Goal: Task Accomplishment & Management: Complete application form

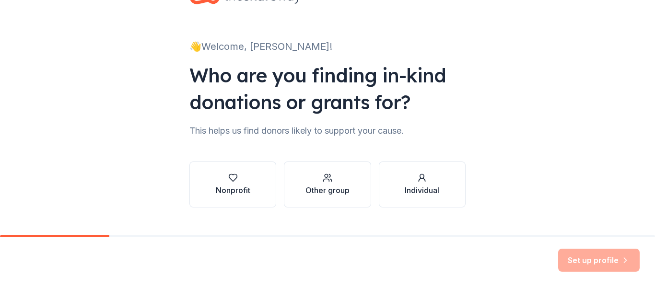
scroll to position [56, 0]
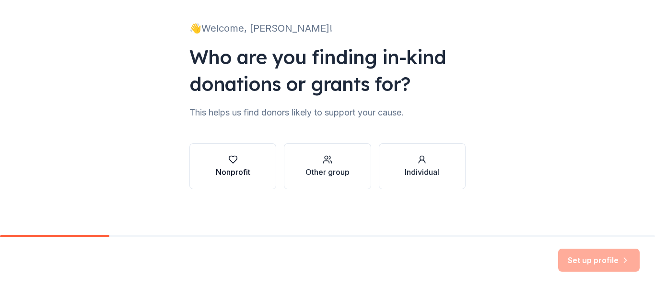
click at [228, 160] on icon "button" at bounding box center [233, 160] width 10 height 10
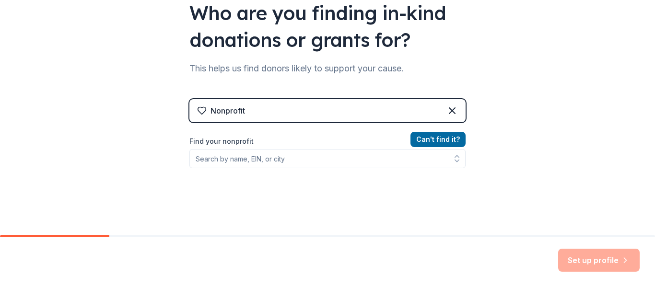
scroll to position [103, 0]
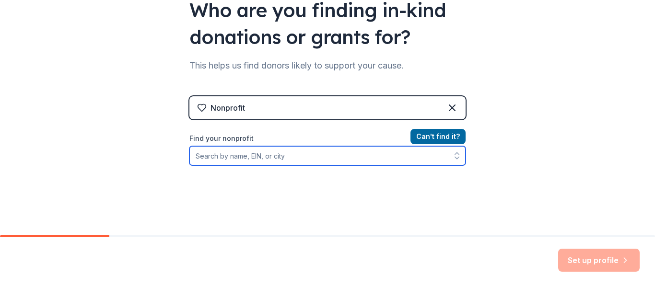
click at [265, 159] on input "Find your nonprofit" at bounding box center [327, 155] width 276 height 19
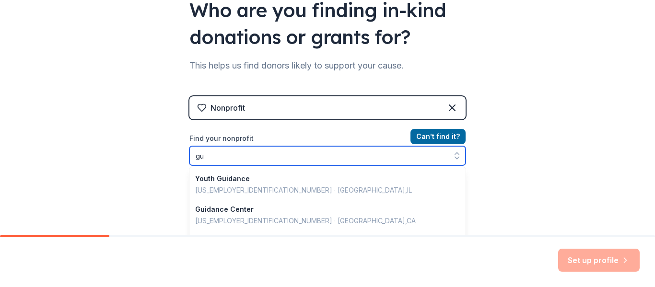
type input "g"
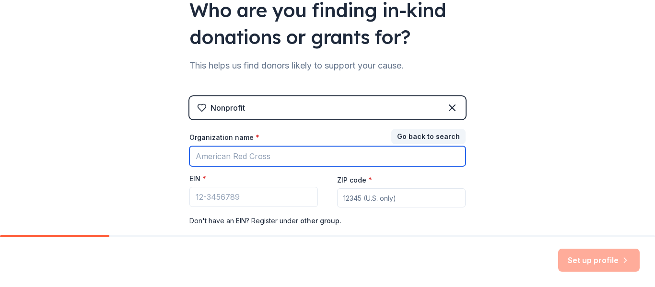
click at [269, 155] on input "Organization name *" at bounding box center [327, 156] width 276 height 20
click at [225, 160] on input "guiedence" at bounding box center [327, 156] width 276 height 20
type input "g"
drag, startPoint x: 242, startPoint y: 160, endPoint x: 190, endPoint y: 155, distance: 52.9
click at [190, 155] on input "451072642" at bounding box center [327, 156] width 276 height 20
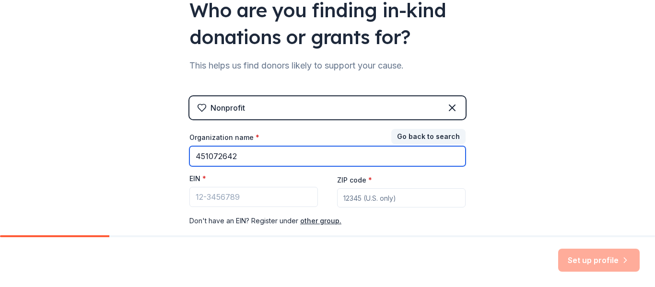
type input "451072642"
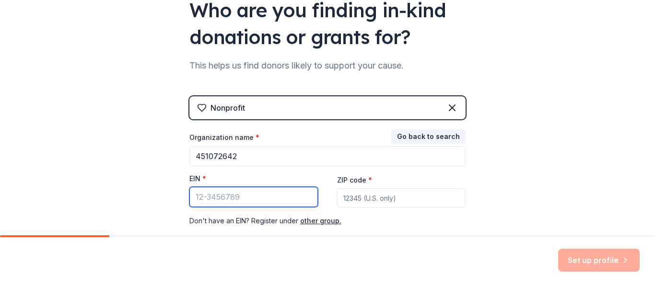
click at [212, 199] on input "EIN *" at bounding box center [253, 197] width 128 height 20
paste input "[US_EMPLOYER_IDENTIFICATION_NUMBER]"
type input "[US_EMPLOYER_IDENTIFICATION_NUMBER]"
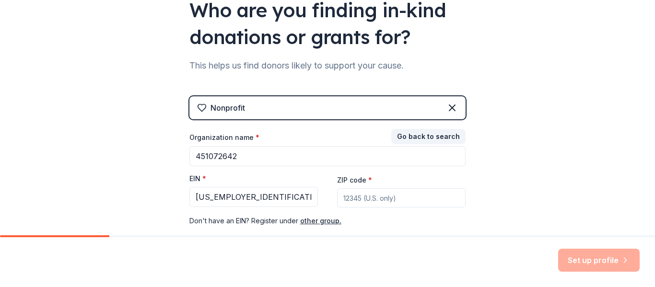
click at [353, 200] on input "ZIP code *" at bounding box center [401, 197] width 128 height 19
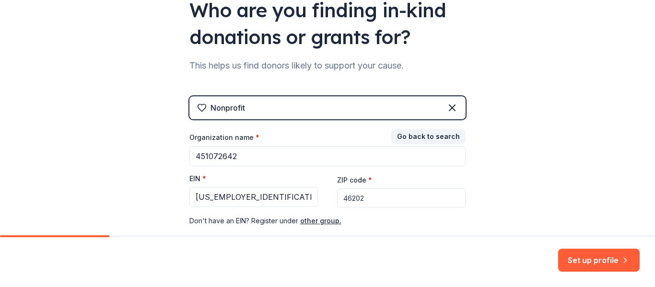
type input "46202"
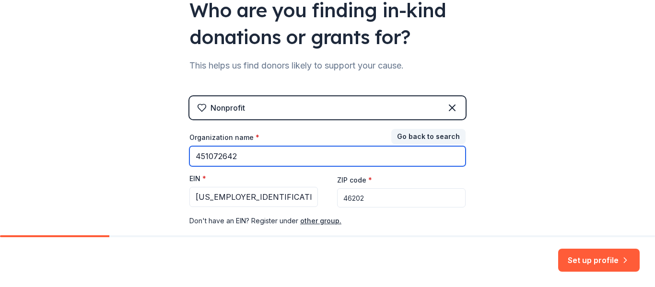
click at [278, 158] on input "451072642" at bounding box center [327, 156] width 276 height 20
type input "4"
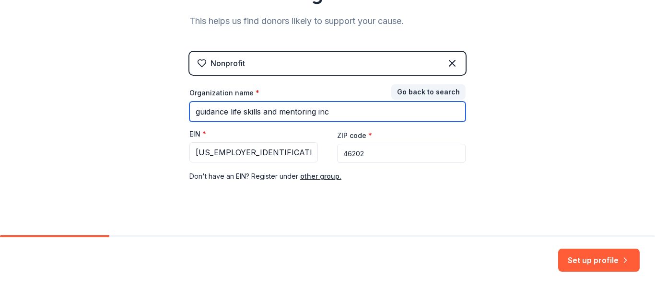
scroll to position [159, 0]
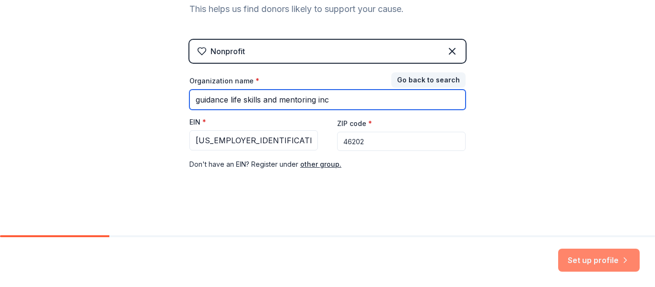
type input "guidance life skills and mentoring inc"
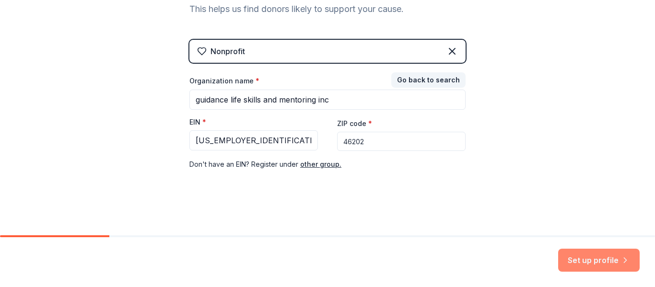
click at [564, 259] on button "Set up profile" at bounding box center [598, 260] width 81 height 23
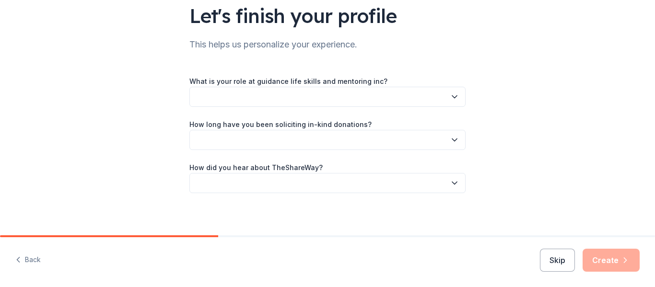
scroll to position [78, 0]
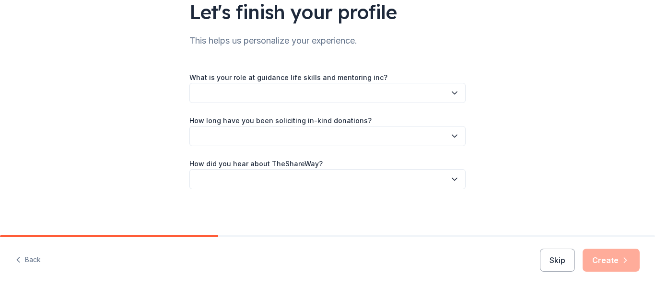
click at [450, 91] on icon "button" at bounding box center [454, 93] width 10 height 10
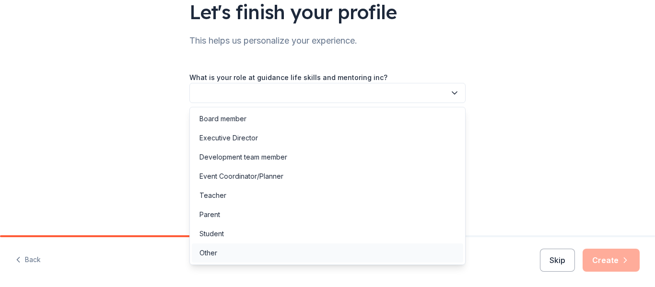
click at [208, 253] on div "Other" at bounding box center [208, 253] width 18 height 12
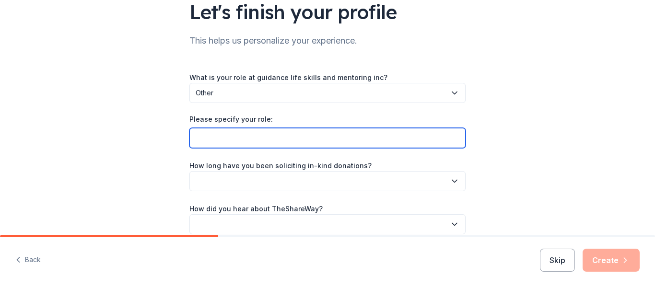
click at [253, 138] on input "Please specify your role:" at bounding box center [327, 138] width 276 height 20
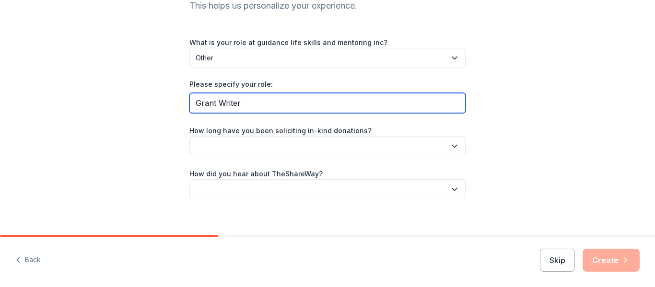
scroll to position [123, 0]
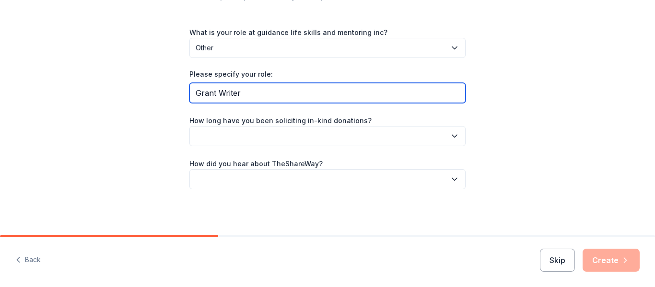
type input "Grant Writer"
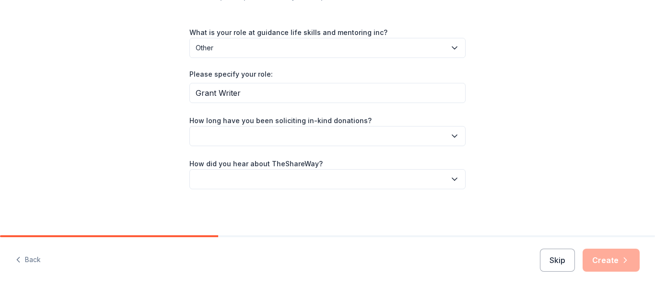
click at [453, 141] on button "button" at bounding box center [327, 136] width 276 height 20
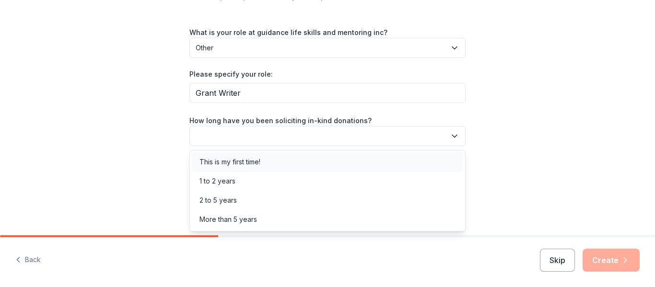
click at [387, 156] on div "This is my first time!" at bounding box center [327, 161] width 271 height 19
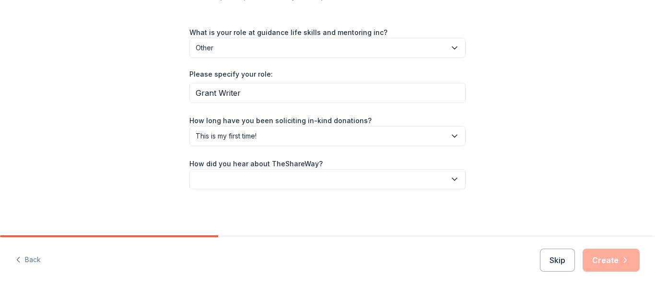
click at [451, 178] on icon "button" at bounding box center [454, 179] width 10 height 10
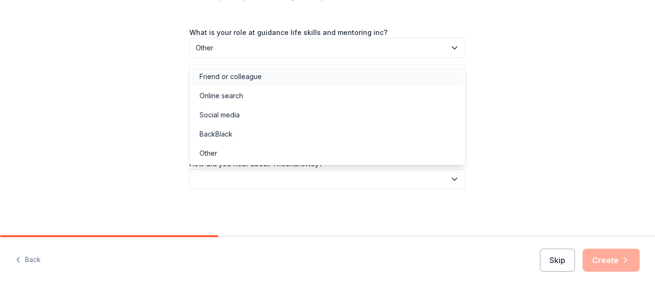
click at [222, 80] on div "Friend or colleague" at bounding box center [230, 77] width 62 height 12
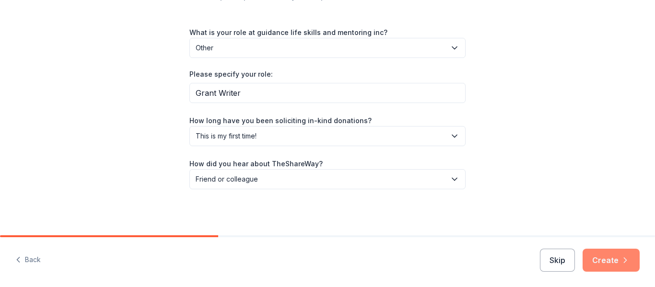
click at [618, 261] on button "Create" at bounding box center [610, 260] width 57 height 23
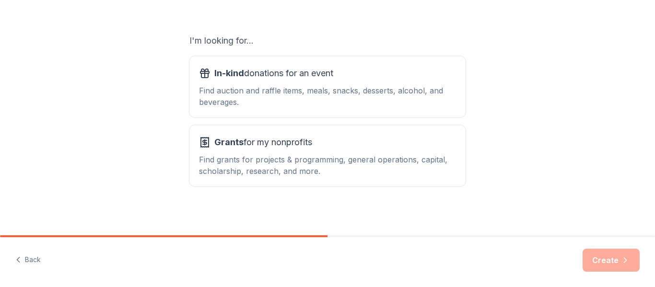
scroll to position [149, 0]
click at [375, 150] on div "Grants for my nonprofits Find grants for projects & programming, general operat…" at bounding box center [327, 155] width 257 height 42
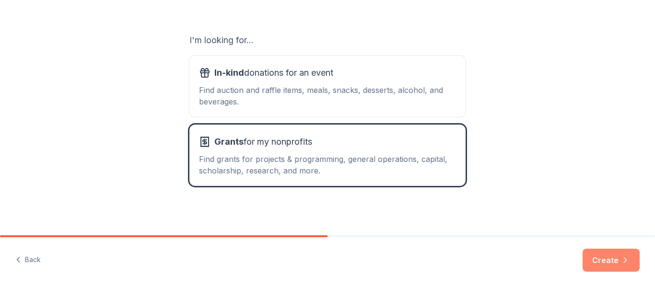
click at [606, 257] on button "Create" at bounding box center [610, 260] width 57 height 23
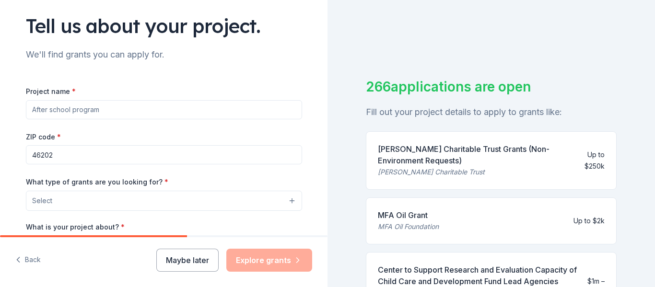
scroll to position [63, 0]
click at [143, 108] on input "Project name *" at bounding box center [164, 110] width 276 height 19
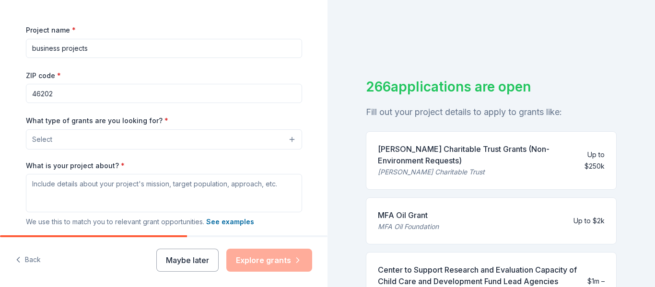
scroll to position [127, 0]
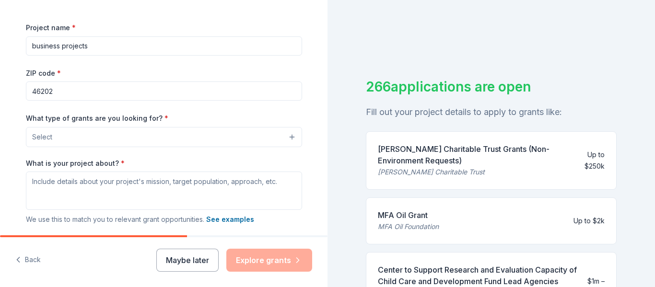
type input "business projects"
click at [202, 143] on button "Select" at bounding box center [164, 137] width 276 height 20
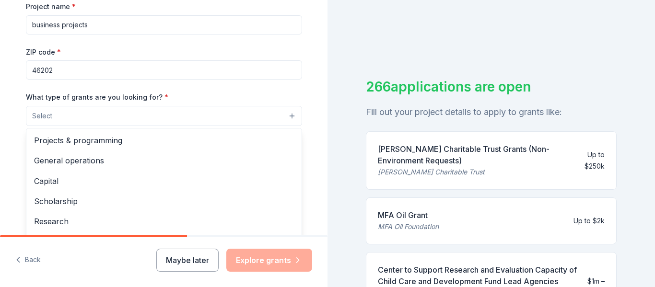
scroll to position [150, 0]
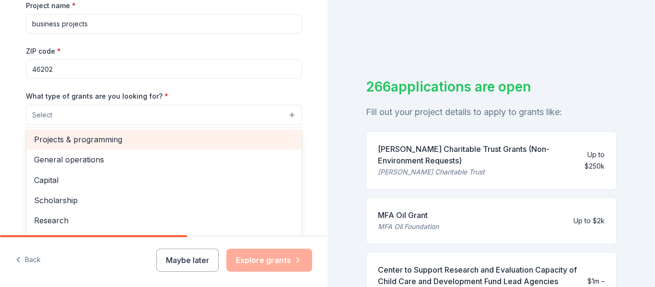
click at [202, 143] on span "Projects & programming" at bounding box center [164, 139] width 260 height 12
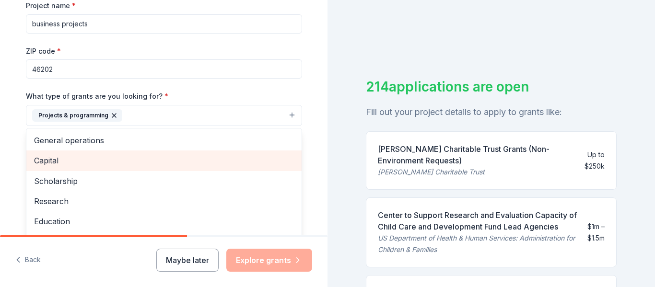
click at [195, 160] on span "Capital" at bounding box center [164, 160] width 260 height 12
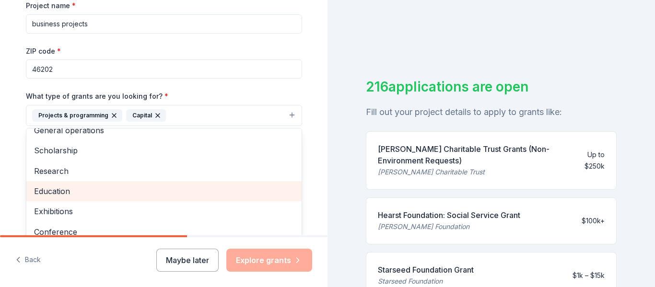
scroll to position [0, 0]
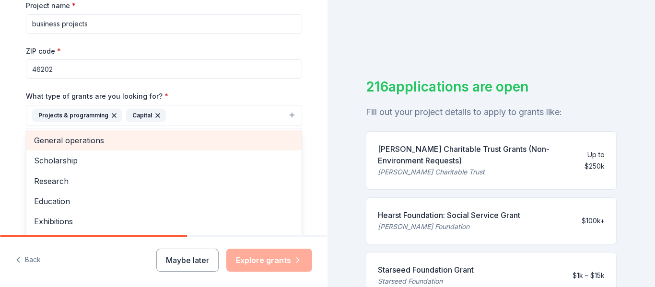
click at [172, 142] on span "General operations" at bounding box center [164, 140] width 260 height 12
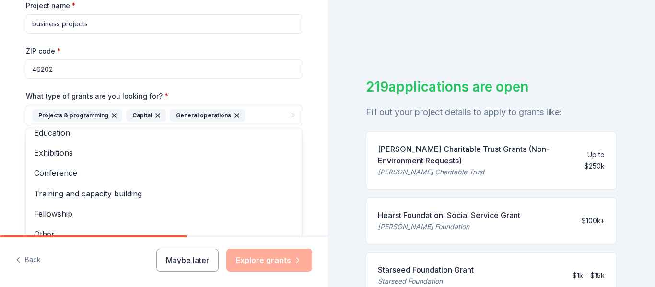
scroll to position [52, 0]
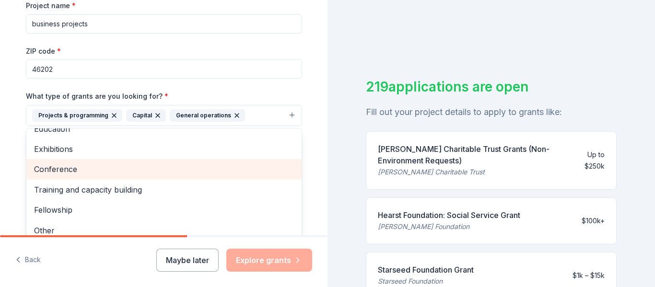
click at [157, 167] on span "Conference" at bounding box center [164, 169] width 260 height 12
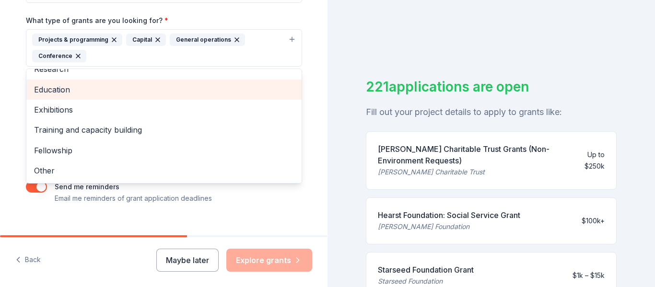
scroll to position [230, 0]
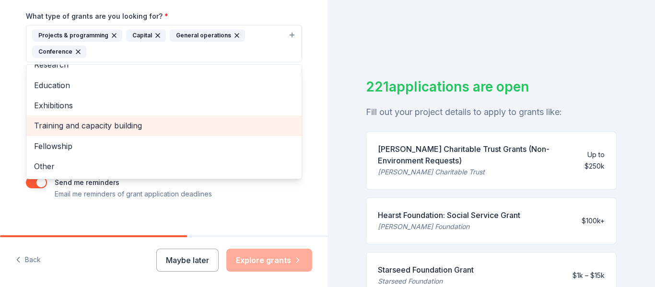
click at [138, 129] on span "Training and capacity building" at bounding box center [164, 125] width 260 height 12
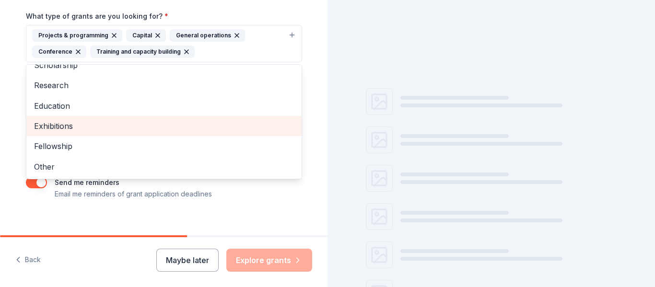
scroll to position [12, 0]
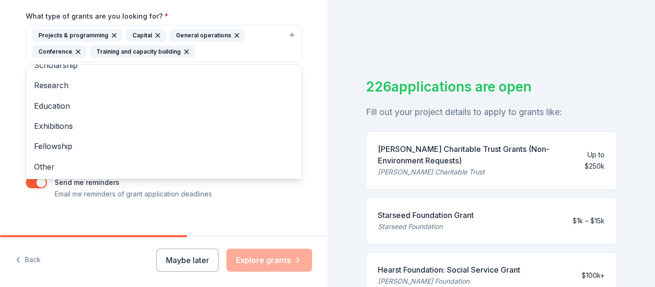
click at [221, 204] on div "Tell us about your project. We'll find grants you can apply for. Project name *…" at bounding box center [164, 7] width 307 height 475
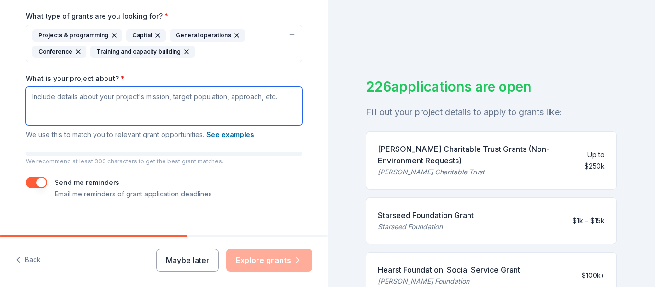
click at [93, 107] on textarea "What is your project about? *" at bounding box center [164, 106] width 276 height 38
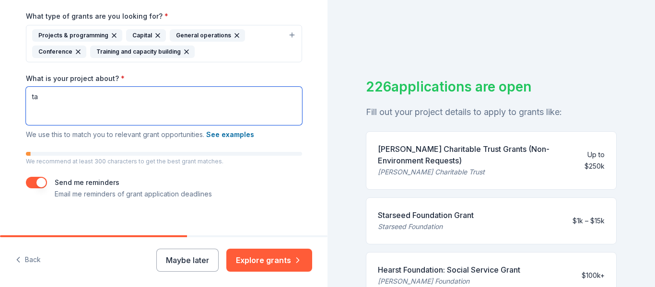
type textarea "t"
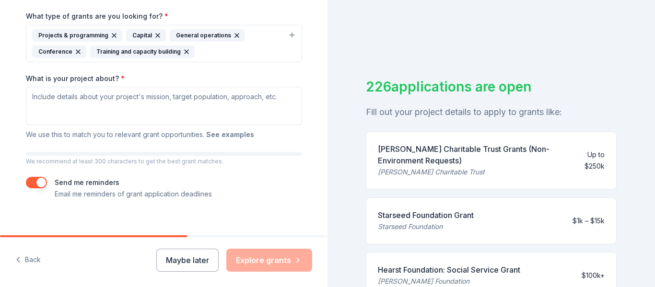
click at [219, 134] on button "See examples" at bounding box center [230, 135] width 48 height 12
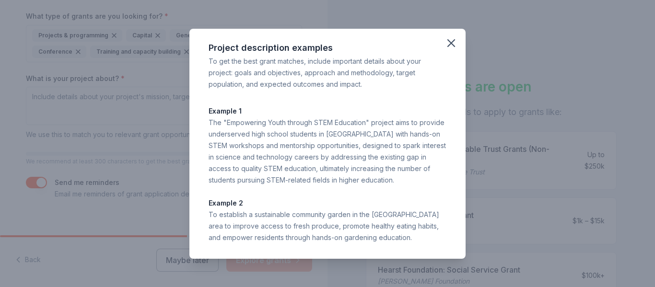
click at [126, 119] on div "Project description examples To get the best grant matches, include important d…" at bounding box center [327, 143] width 655 height 287
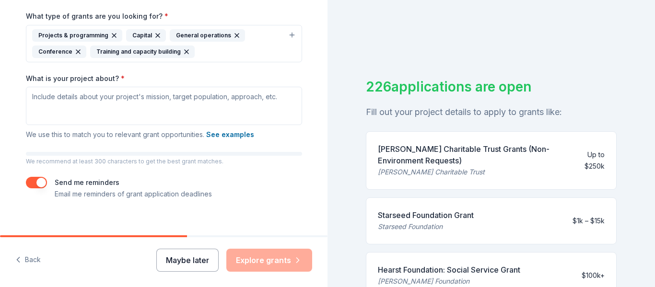
click at [217, 263] on button "Maybe later" at bounding box center [187, 260] width 62 height 23
click at [252, 265] on div "Maybe later Explore grants" at bounding box center [234, 260] width 156 height 23
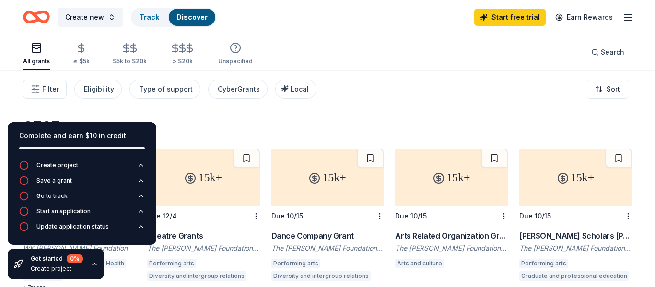
click at [271, 133] on div "3707 results" at bounding box center [327, 127] width 609 height 19
click at [94, 264] on icon "button" at bounding box center [94, 264] width 4 height 2
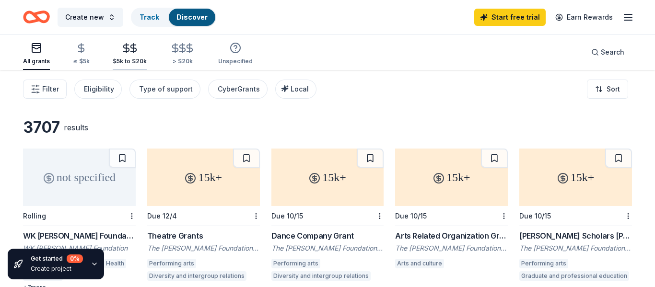
click at [130, 50] on icon "button" at bounding box center [133, 48] width 11 height 11
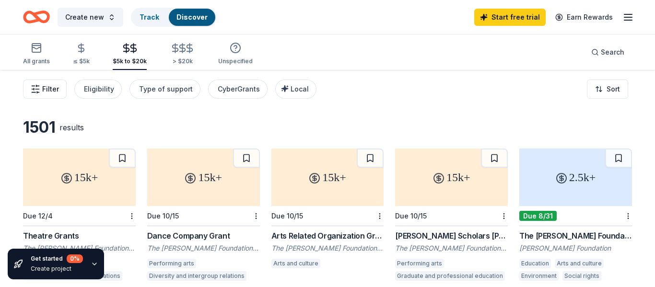
click at [49, 89] on span "Filter" at bounding box center [50, 89] width 17 height 12
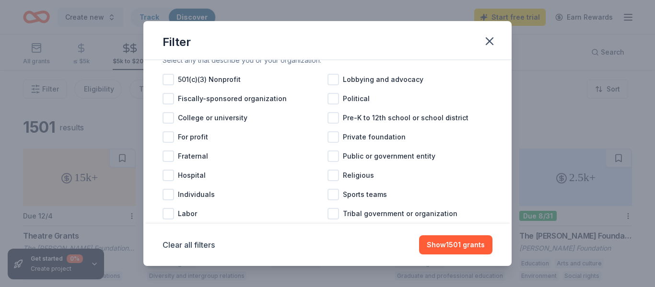
scroll to position [117, 0]
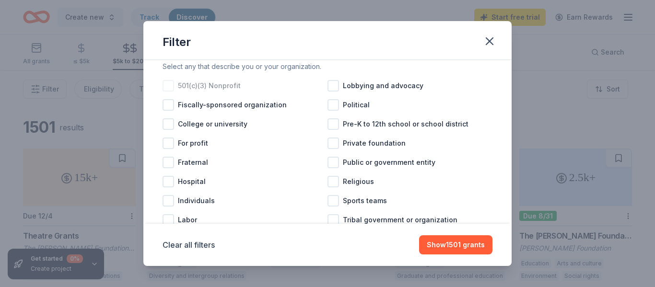
click at [169, 88] on div at bounding box center [168, 86] width 12 height 12
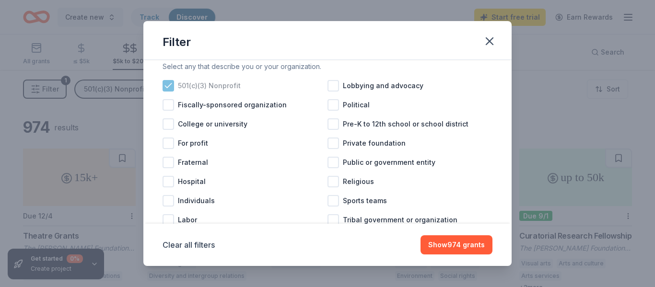
click at [169, 88] on icon at bounding box center [168, 86] width 10 height 10
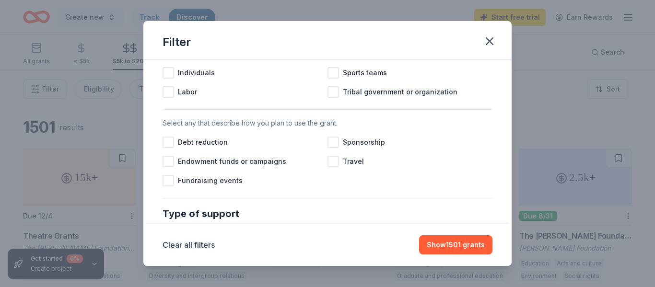
scroll to position [254, 0]
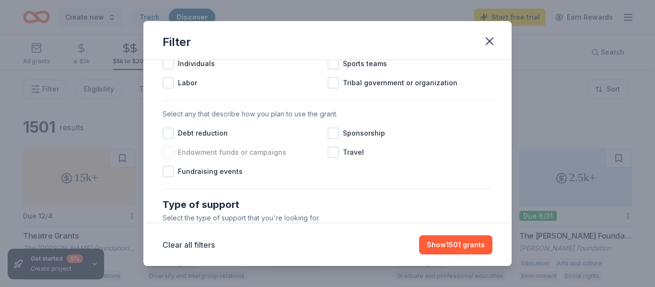
click at [172, 151] on div at bounding box center [168, 153] width 12 height 12
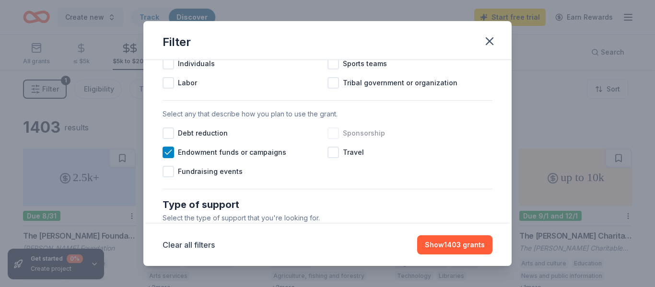
click at [332, 137] on div at bounding box center [333, 133] width 12 height 12
click at [337, 149] on div at bounding box center [333, 153] width 12 height 12
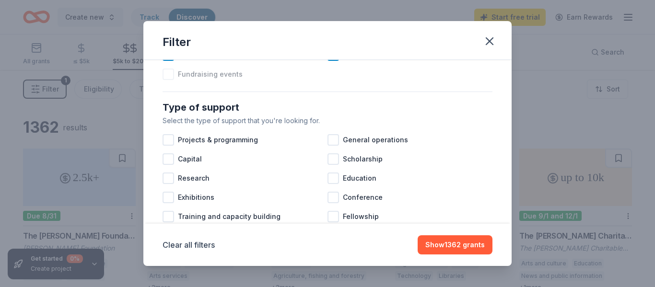
scroll to position [351, 0]
click at [169, 72] on div at bounding box center [168, 75] width 12 height 12
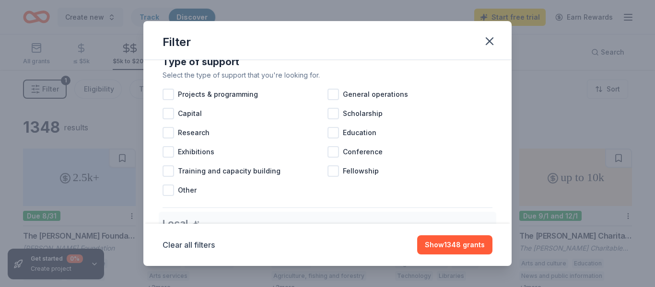
scroll to position [401, 0]
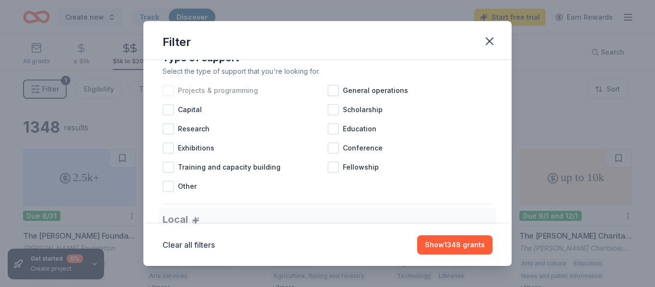
click at [166, 90] on div at bounding box center [168, 91] width 12 height 12
click at [169, 112] on div at bounding box center [168, 110] width 12 height 12
click at [171, 166] on div at bounding box center [168, 167] width 12 height 12
click at [335, 90] on div at bounding box center [333, 91] width 12 height 12
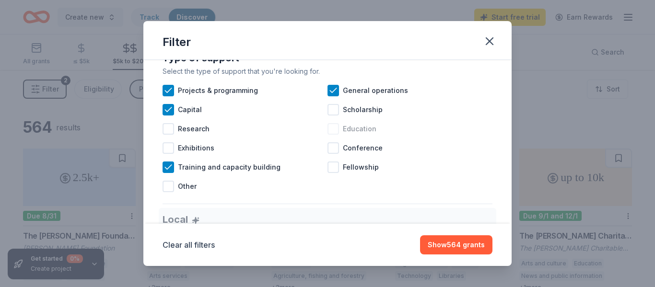
click at [332, 133] on div at bounding box center [333, 129] width 12 height 12
click at [331, 147] on div at bounding box center [333, 148] width 12 height 12
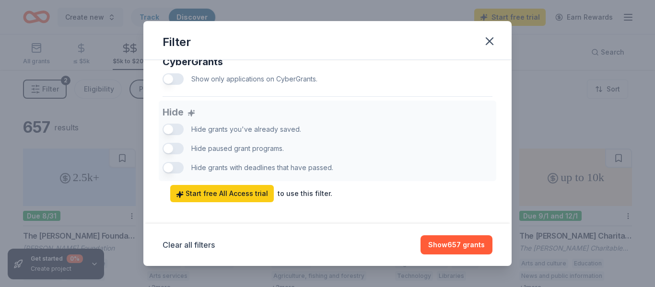
scroll to position [650, 0]
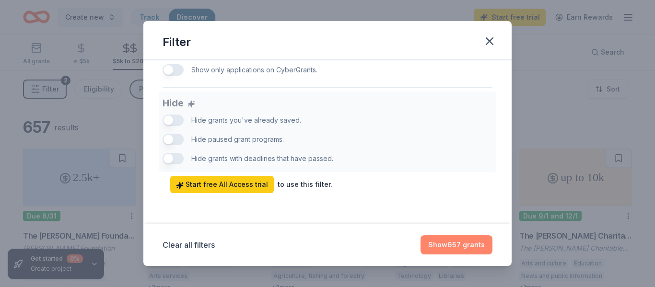
click at [450, 244] on button "Show 657 grants" at bounding box center [456, 244] width 72 height 19
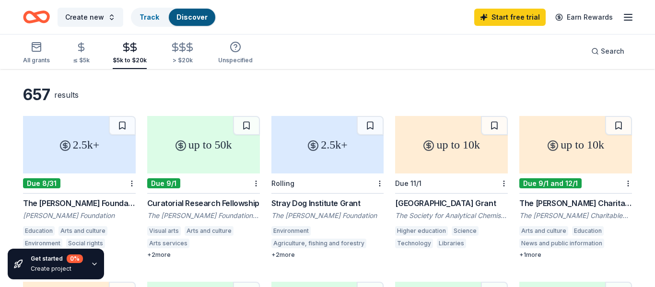
scroll to position [0, 0]
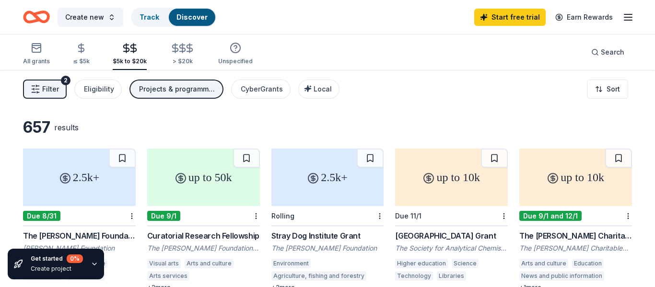
click at [40, 96] on button "Filter 2" at bounding box center [45, 89] width 44 height 19
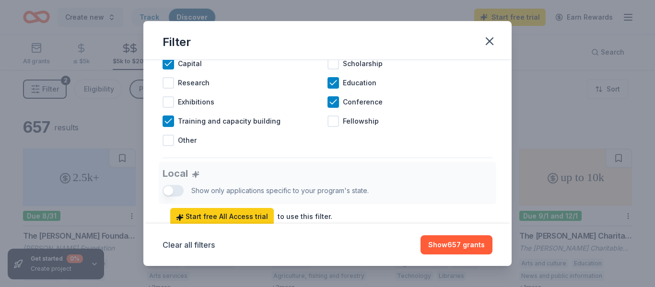
scroll to position [449, 0]
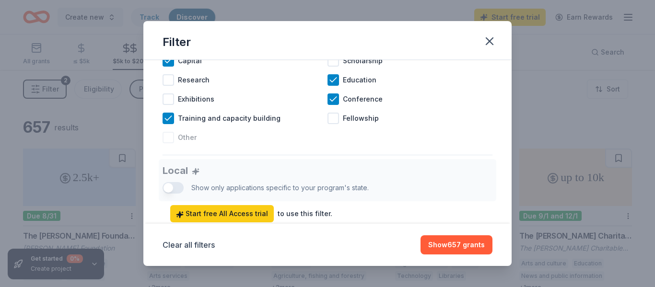
click at [168, 138] on div at bounding box center [168, 138] width 12 height 12
click at [479, 248] on button "Show 660 grants" at bounding box center [455, 244] width 73 height 19
